Goal: Information Seeking & Learning: Learn about a topic

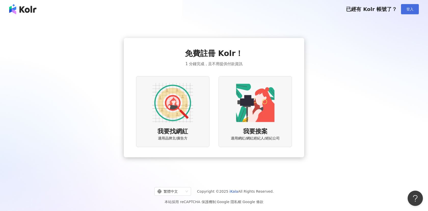
click at [412, 9] on span "登入" at bounding box center [409, 9] width 7 height 4
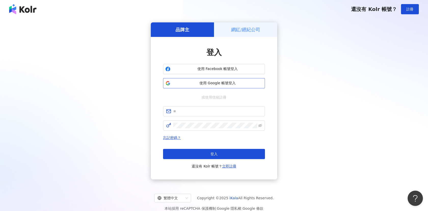
click at [239, 86] on button "使用 Google 帳號登入" at bounding box center [214, 83] width 102 height 10
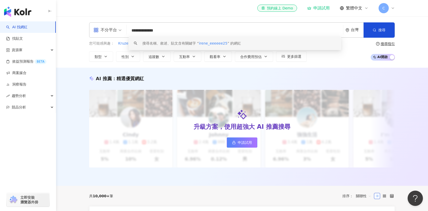
click at [155, 32] on input "**********" at bounding box center [235, 31] width 212 height 10
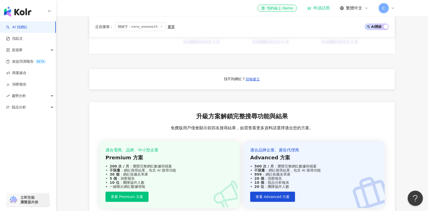
scroll to position [354, 0]
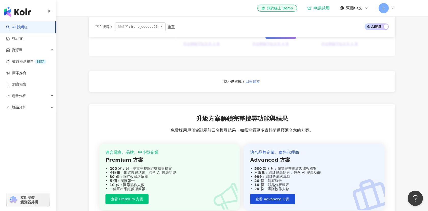
type input "**********"
click at [257, 79] on span "回報建立" at bounding box center [253, 81] width 14 height 4
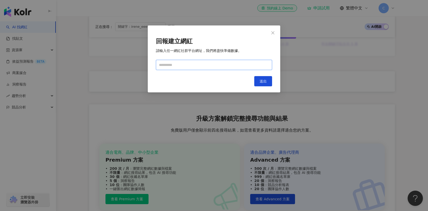
click at [214, 67] on input "text" at bounding box center [214, 65] width 116 height 10
paste input "**********"
type input "**********"
click at [270, 85] on button "送出" at bounding box center [263, 81] width 18 height 10
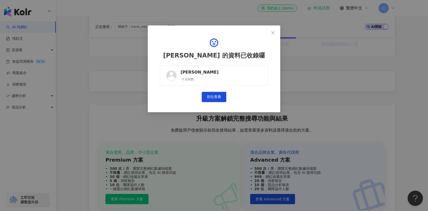
click at [215, 100] on link "前往查看" at bounding box center [214, 97] width 24 height 10
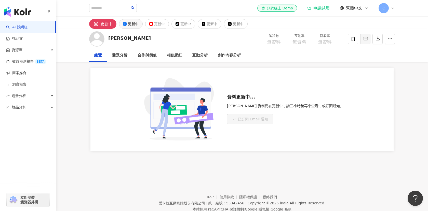
click at [130, 25] on div "更新中" at bounding box center [133, 23] width 11 height 7
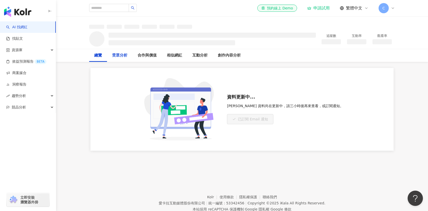
click at [114, 56] on div "受眾分析" at bounding box center [119, 55] width 15 height 6
click at [95, 51] on div "總覽" at bounding box center [98, 55] width 18 height 13
click at [96, 57] on div "總覽" at bounding box center [98, 55] width 8 height 6
click at [23, 40] on link "找貼文" at bounding box center [14, 38] width 17 height 5
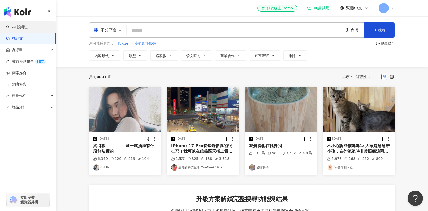
click at [26, 25] on link "AI 找網紅" at bounding box center [16, 27] width 21 height 5
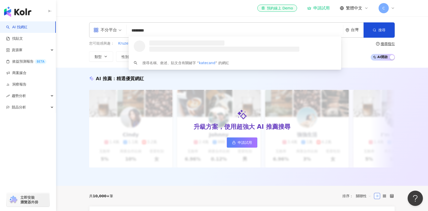
type input "*********"
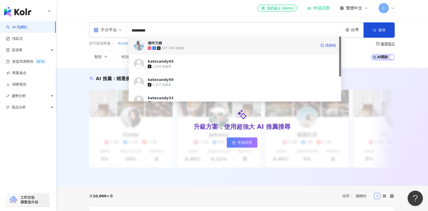
click at [178, 47] on div "207,790 追蹤者" at bounding box center [173, 48] width 23 height 4
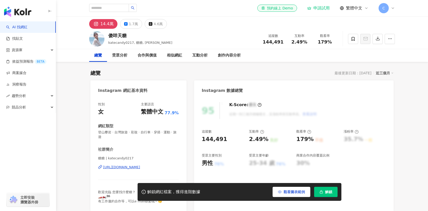
click at [284, 192] on span "觀看圖表範例" at bounding box center [294, 192] width 21 height 4
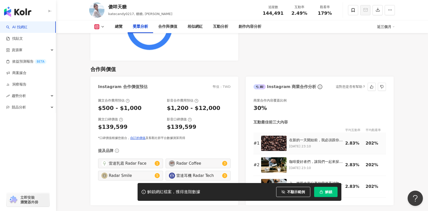
scroll to position [670, 0]
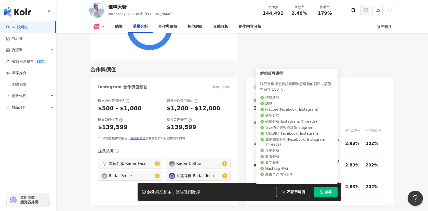
click at [328, 190] on span "解鎖" at bounding box center [328, 192] width 7 height 4
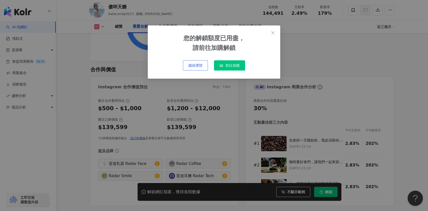
click at [193, 66] on span "繼續瀏覽" at bounding box center [195, 65] width 14 height 4
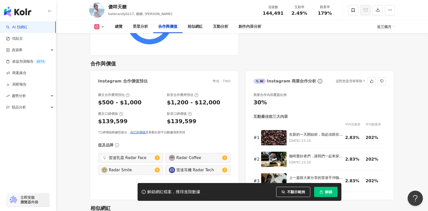
scroll to position [673, 0]
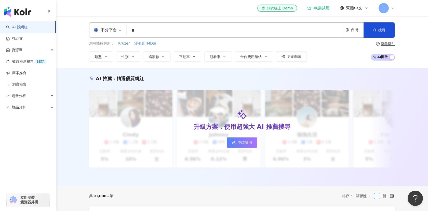
type input "*"
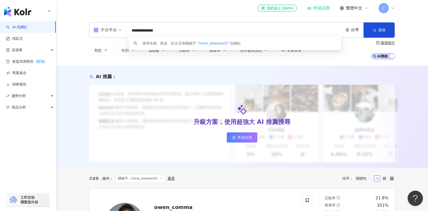
type input "**********"
click at [393, 53] on div "button" at bounding box center [392, 56] width 5 height 7
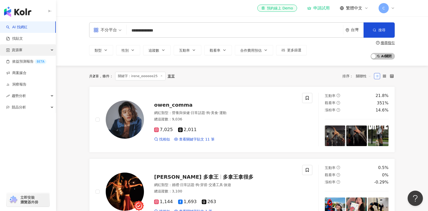
click at [26, 52] on div "資源庫" at bounding box center [28, 49] width 56 height 11
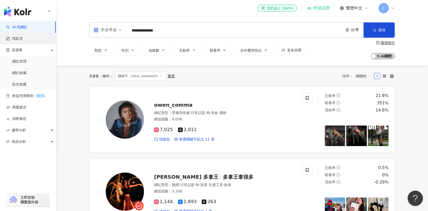
click at [23, 41] on link "找貼文" at bounding box center [14, 38] width 17 height 5
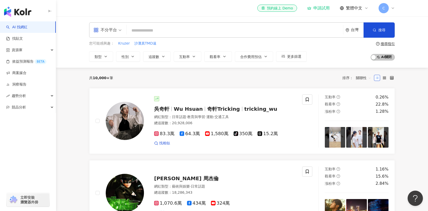
click at [191, 30] on input "search" at bounding box center [235, 31] width 212 height 10
type input "*"
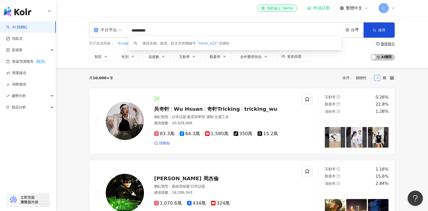
type input "********"
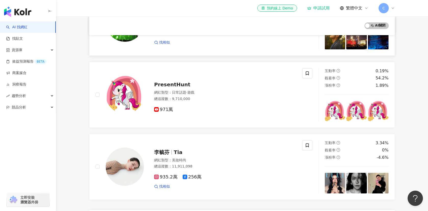
scroll to position [251, 0]
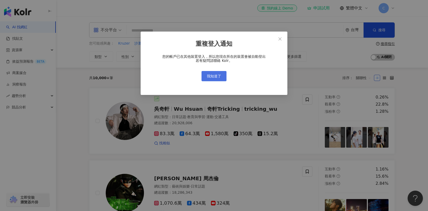
click at [218, 77] on span "我知道了" at bounding box center [214, 76] width 14 height 4
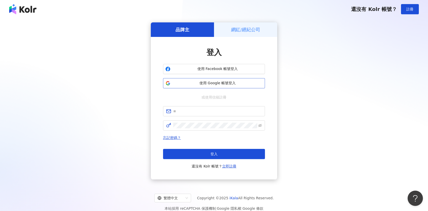
click at [213, 81] on span "使用 Google 帳號登入" at bounding box center [217, 83] width 90 height 5
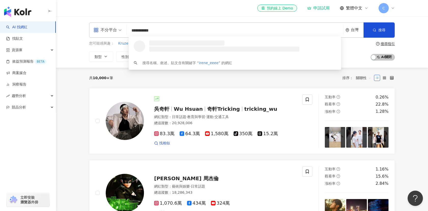
type input "**********"
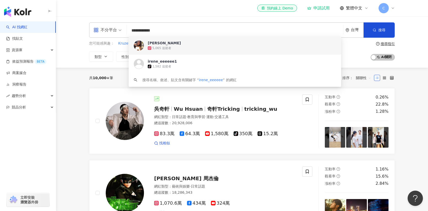
click at [160, 47] on div "5,065 追蹤者" at bounding box center [161, 48] width 19 height 4
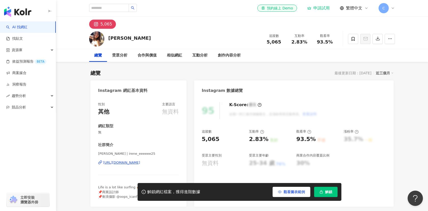
click at [292, 195] on button "觀看圖表範例" at bounding box center [292, 192] width 38 height 10
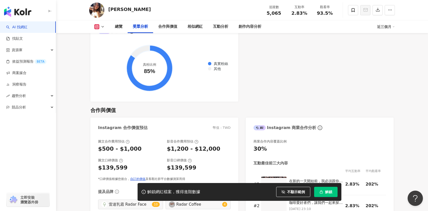
scroll to position [644, 0]
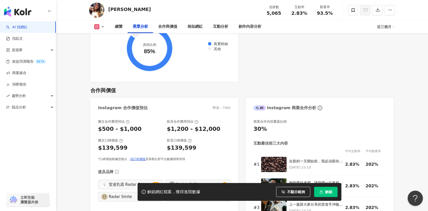
click at [208, 47] on span at bounding box center [210, 49] width 4 height 4
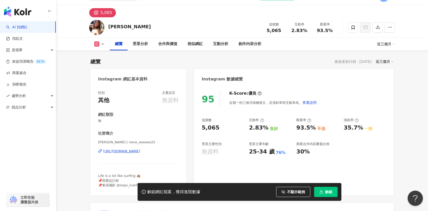
scroll to position [67, 0]
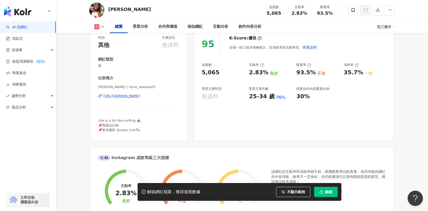
click at [103, 27] on polyline at bounding box center [103, 26] width 2 height 1
click at [102, 27] on icon at bounding box center [103, 27] width 4 height 4
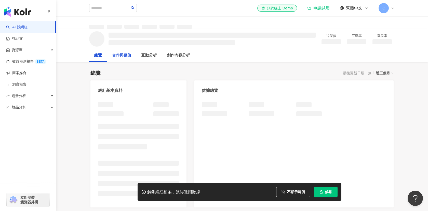
click at [123, 57] on div "合作與價值" at bounding box center [121, 55] width 19 height 6
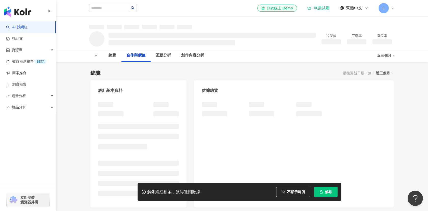
scroll to position [258, 0]
